Goal: Information Seeking & Learning: Find specific page/section

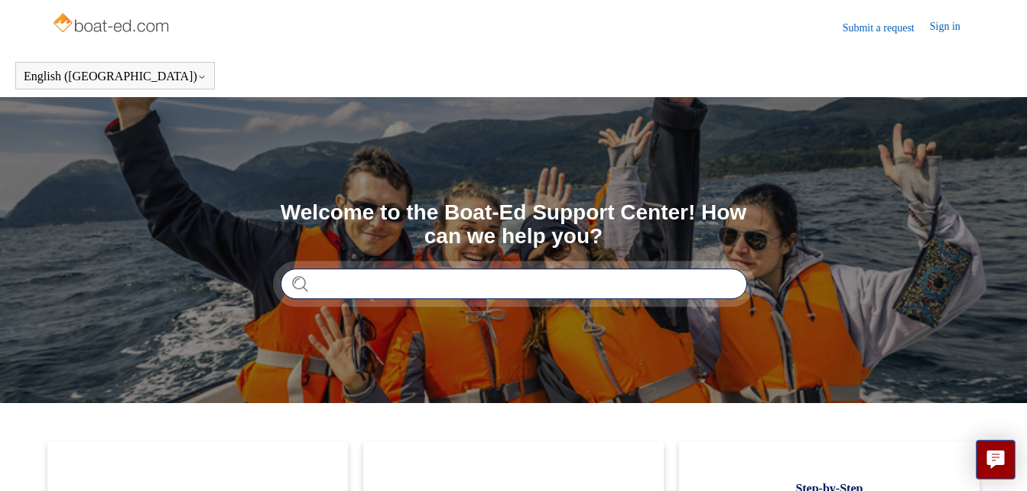
click at [460, 289] on input "Search" at bounding box center [514, 283] width 467 height 31
type input "*"
type input "**********"
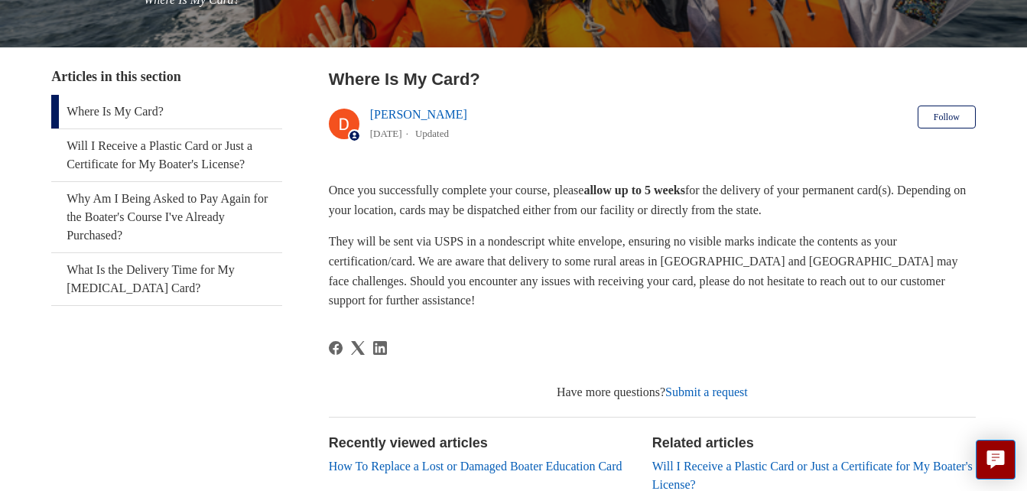
scroll to position [253, 0]
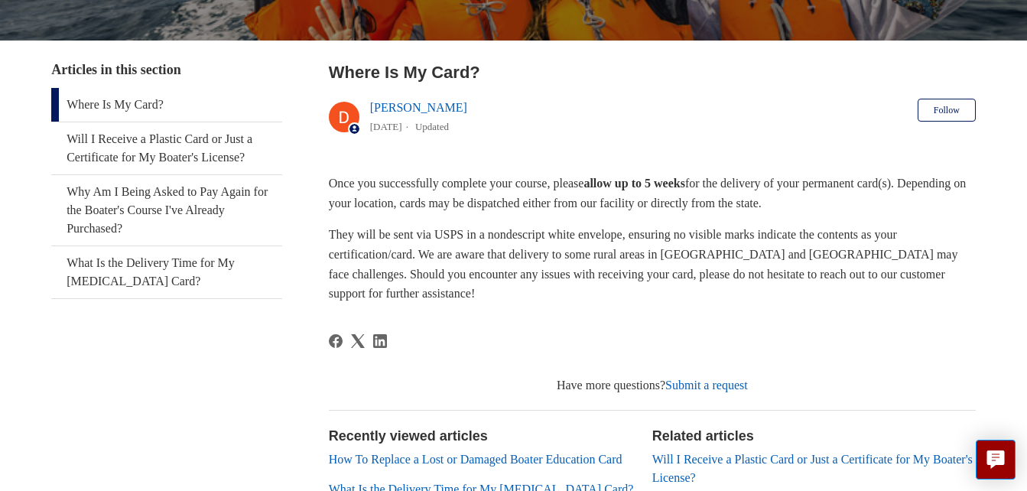
click at [750, 327] on article "Where Is My Card? Deborah Fagan 1 year ago Updated Follow Not yet followed by a…" at bounding box center [652, 356] width 647 height 592
click at [174, 273] on link "What Is the Delivery Time for My Boating Card?" at bounding box center [166, 272] width 231 height 52
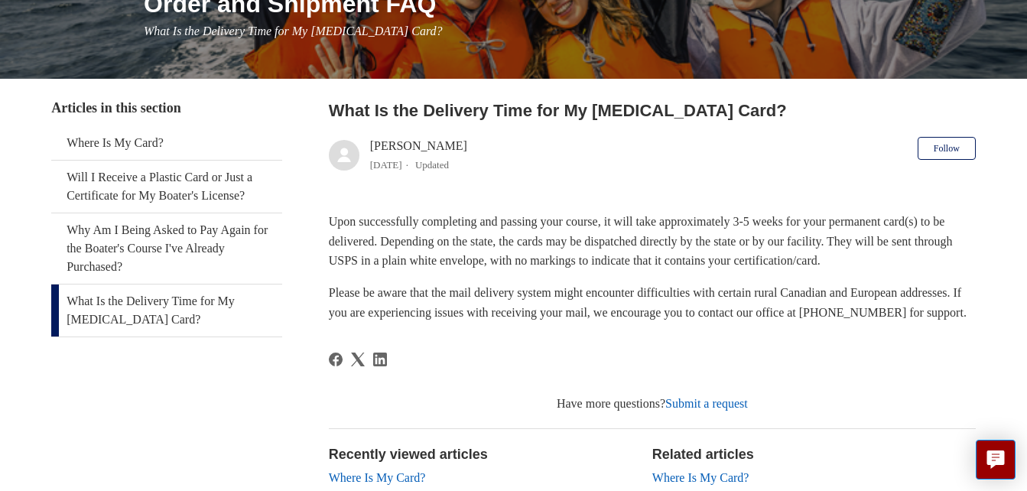
scroll to position [208, 0]
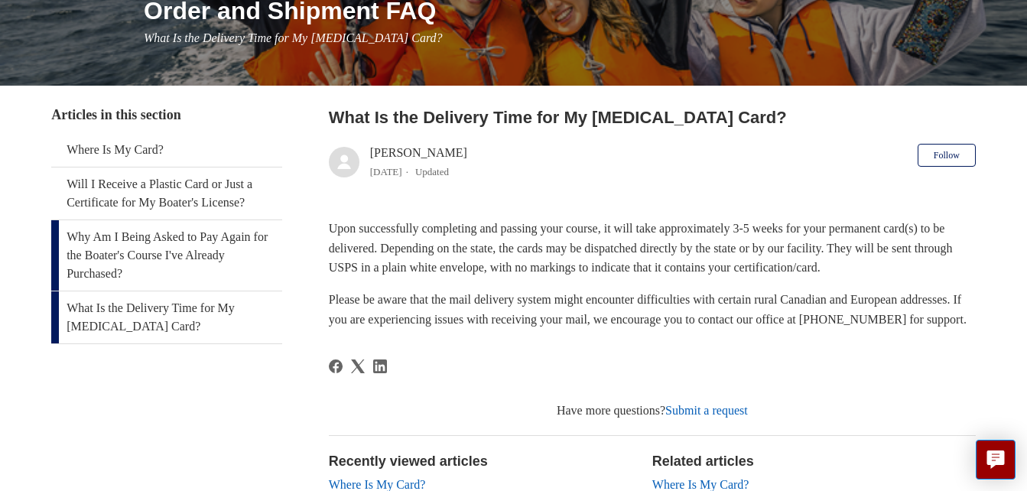
click at [186, 253] on link "Why Am I Being Asked to Pay Again for the Boater's Course I've Already Purchase…" at bounding box center [166, 255] width 231 height 70
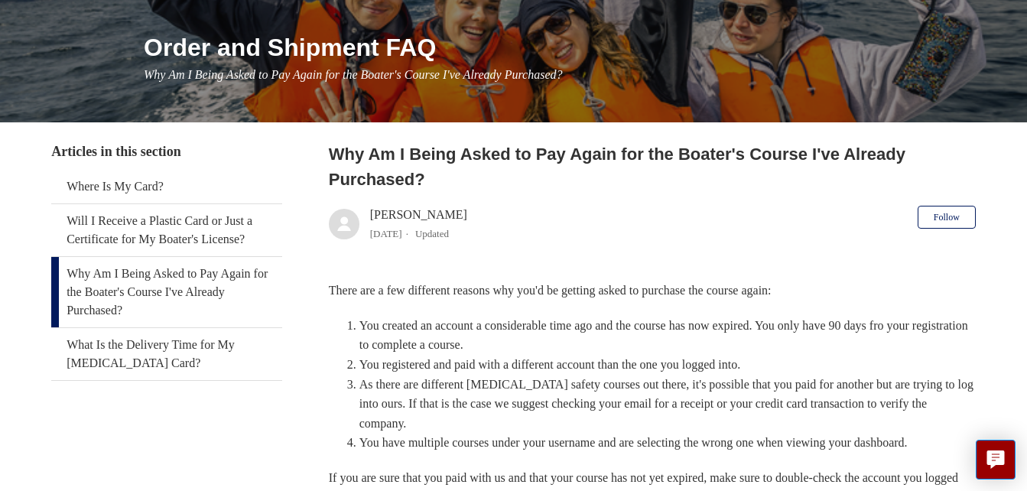
scroll to position [104, 0]
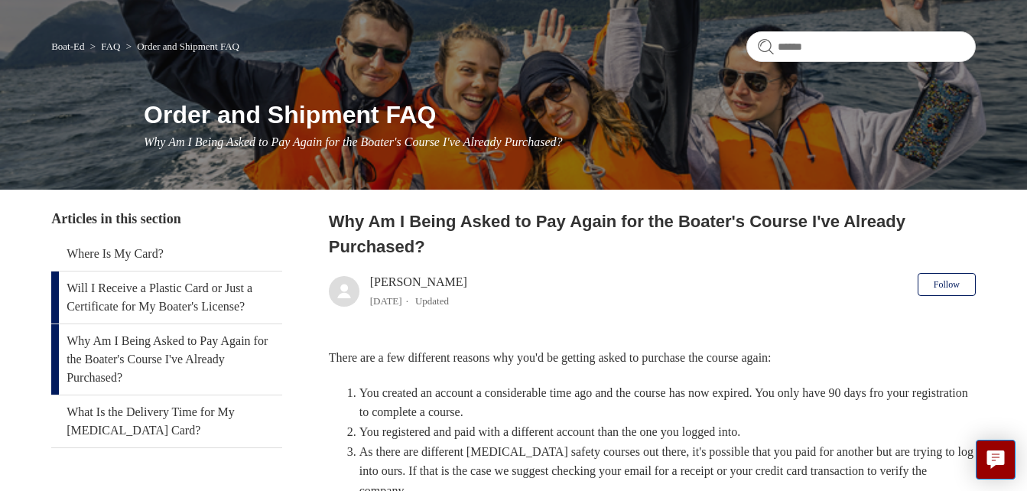
click at [206, 284] on link "Will I Receive a Plastic Card or Just a Certificate for My Boater's License?" at bounding box center [166, 298] width 231 height 52
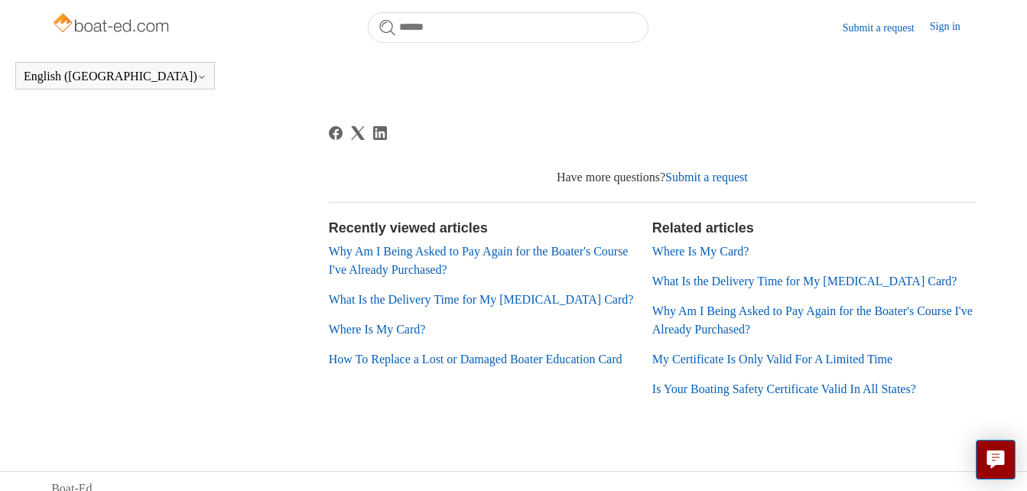
scroll to position [485, 0]
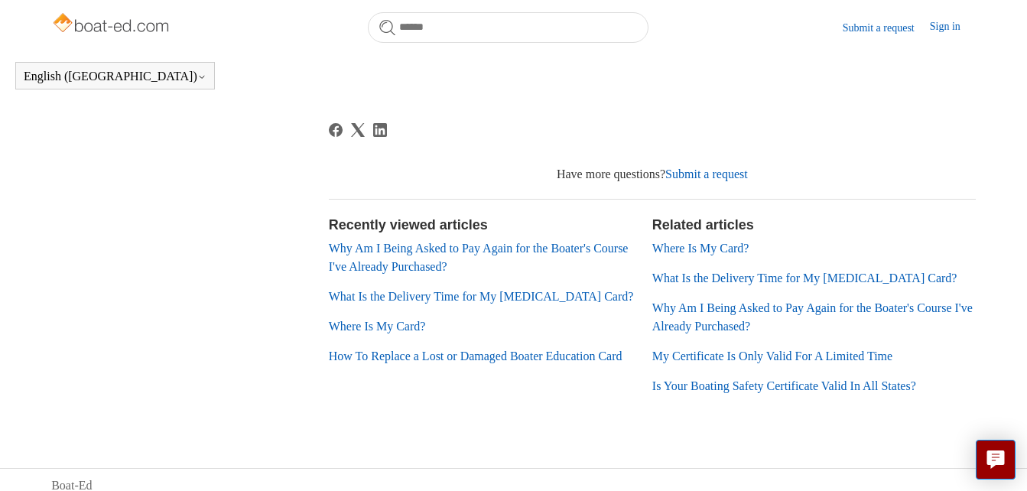
click at [498, 359] on link "How To Replace a Lost or Damaged Boater Education Card" at bounding box center [476, 356] width 294 height 13
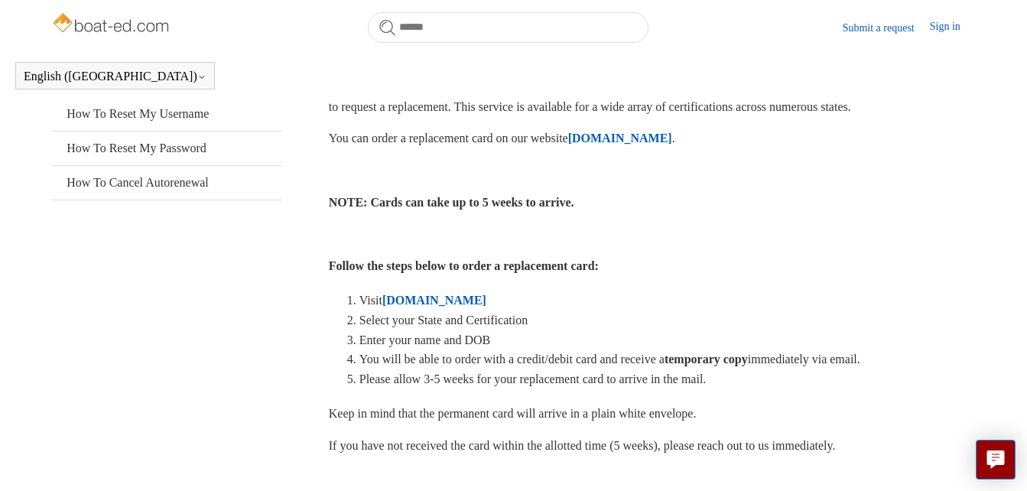
scroll to position [317, 0]
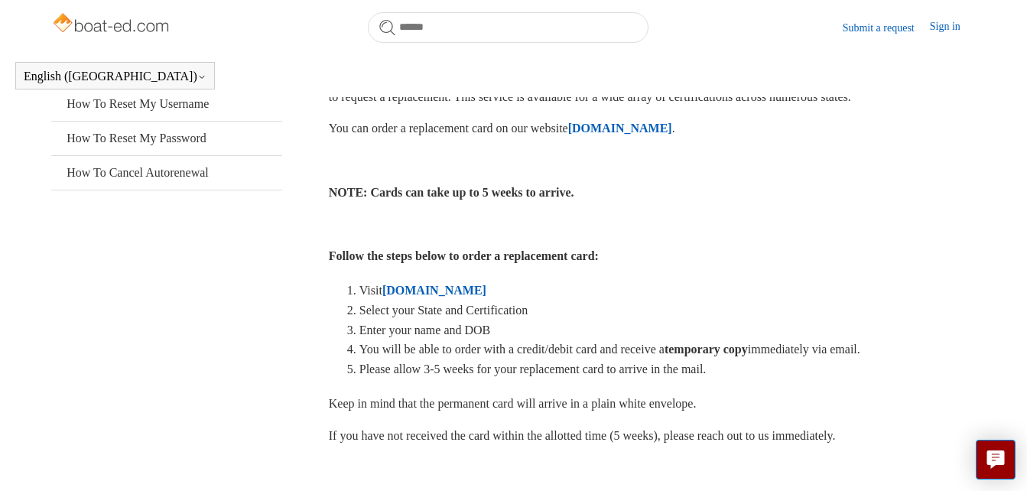
click at [470, 291] on strong "ILostMyCard.com" at bounding box center [434, 290] width 104 height 13
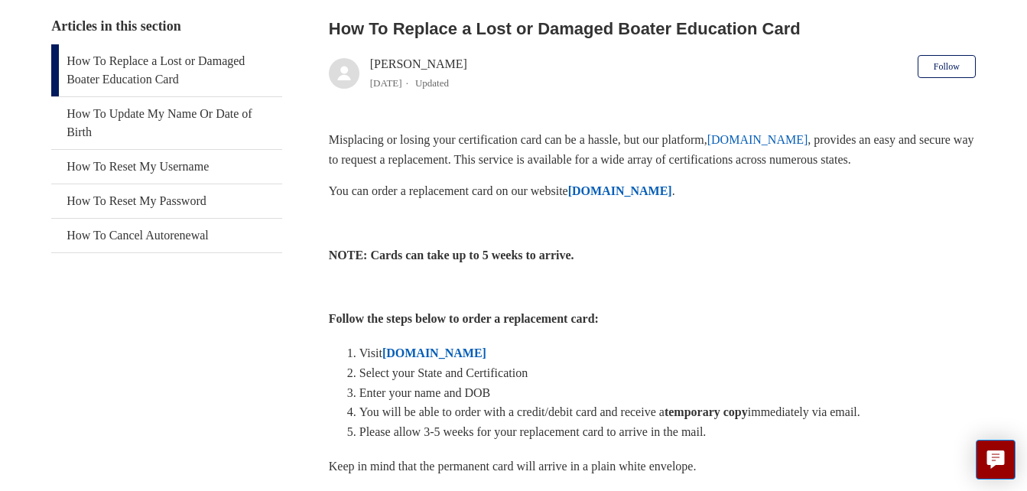
scroll to position [301, 0]
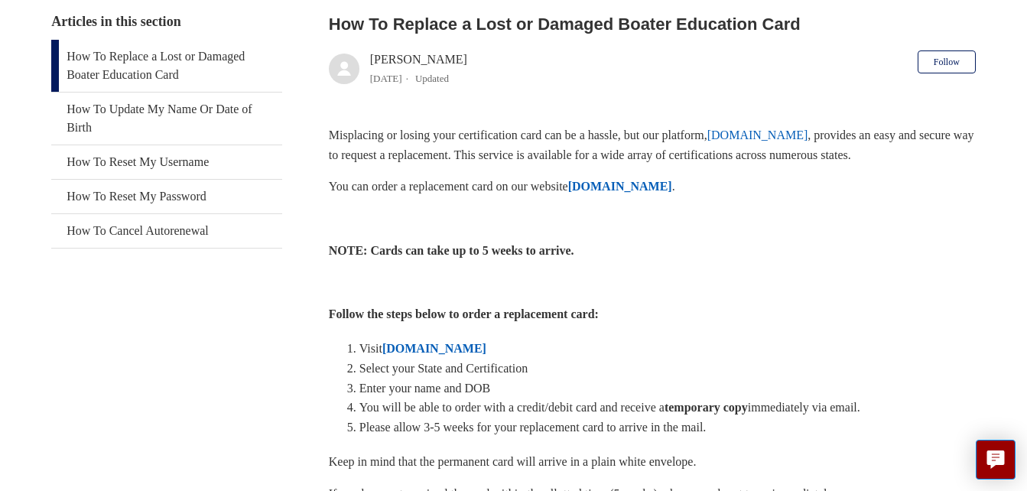
click at [655, 189] on strong "ILostMyCard.com" at bounding box center [620, 186] width 104 height 13
